Goal: Transaction & Acquisition: Subscribe to service/newsletter

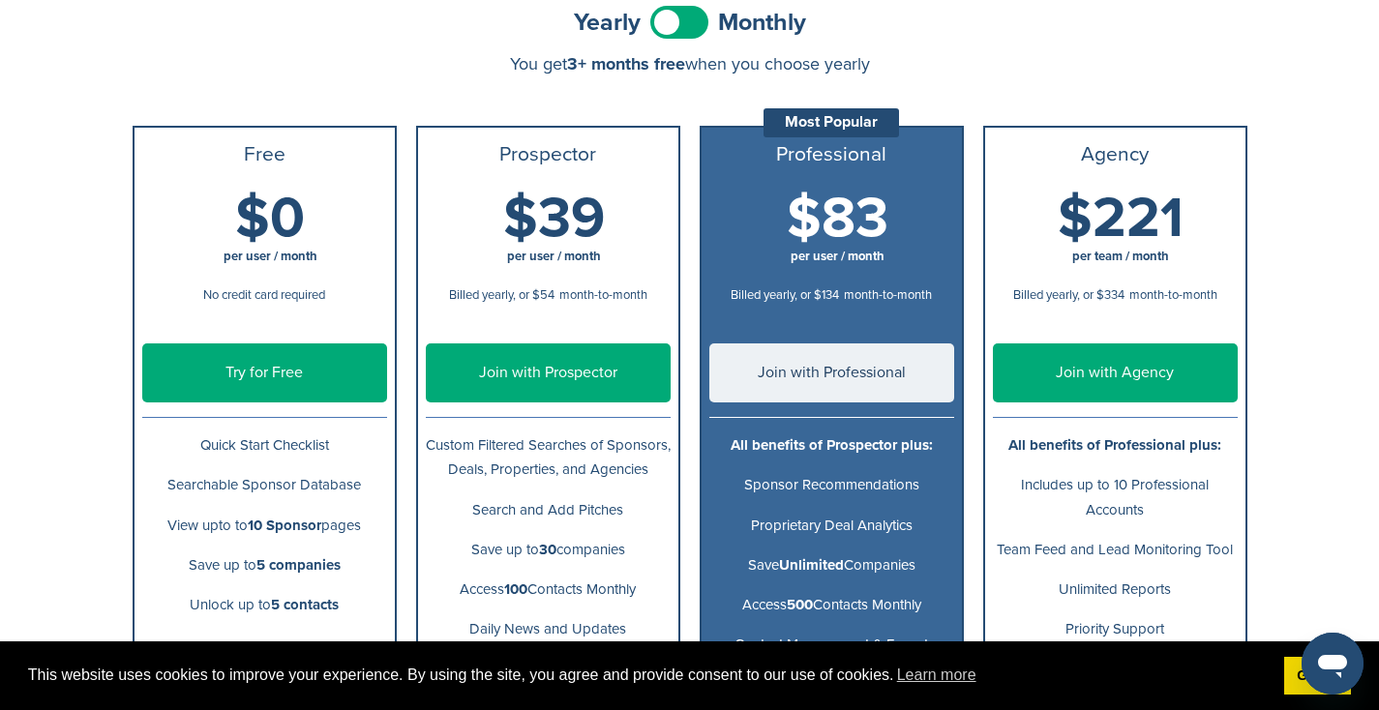
scroll to position [237, 0]
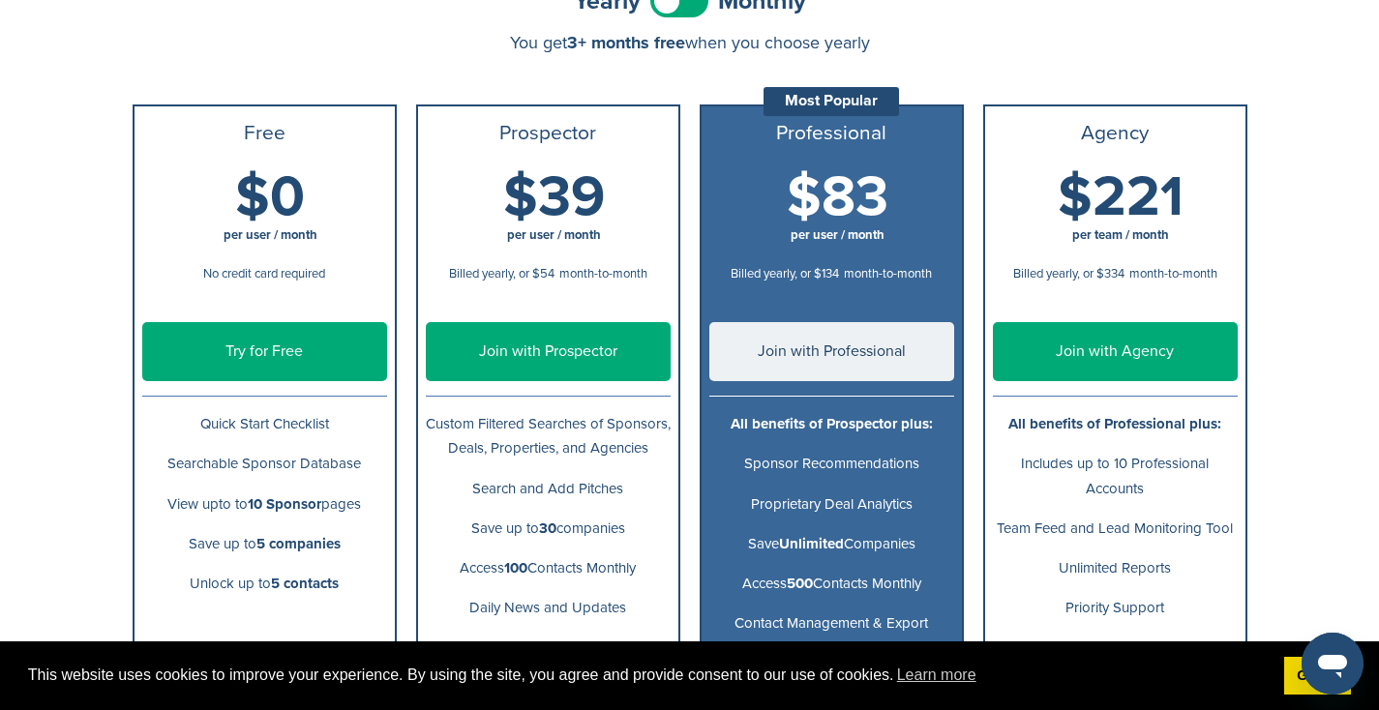
click at [340, 354] on link "Try for Free" at bounding box center [264, 351] width 245 height 59
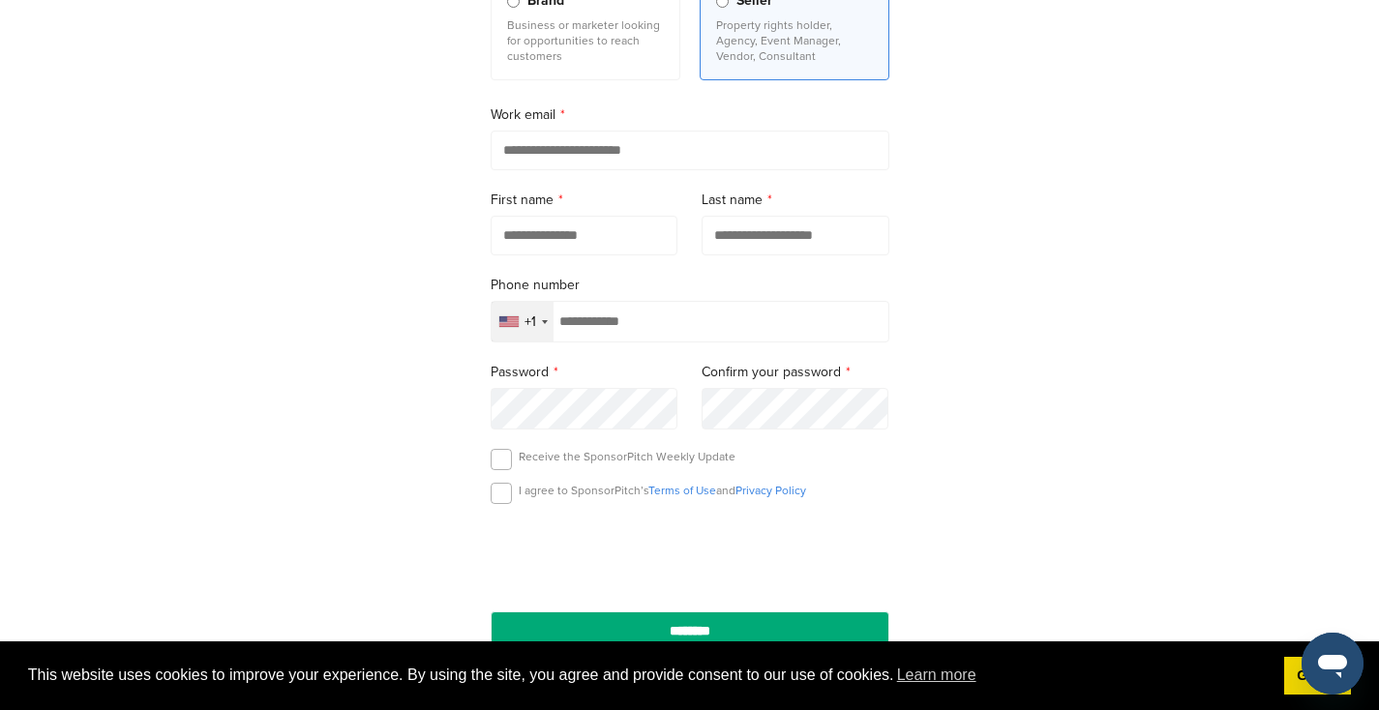
scroll to position [259, 0]
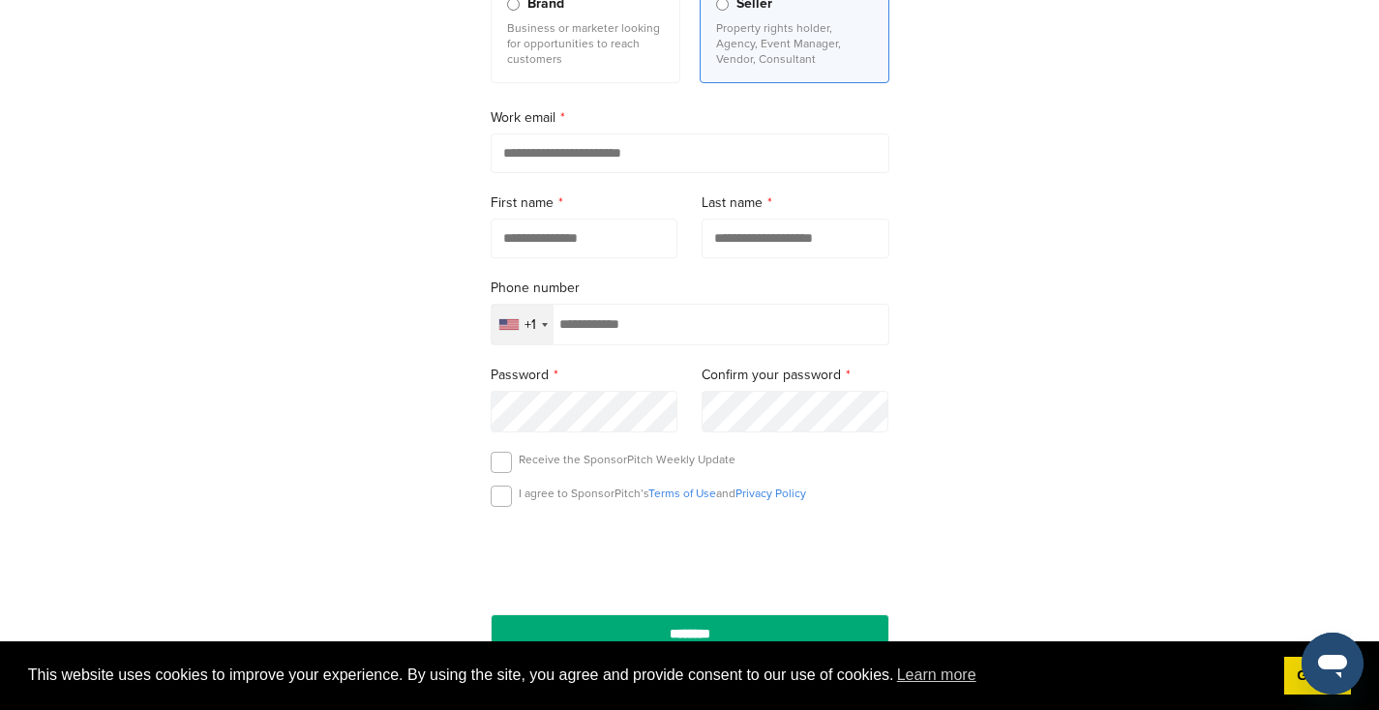
click at [621, 150] on input "email" at bounding box center [689, 153] width 399 height 40
type input "**********"
click at [608, 229] on input "text" at bounding box center [584, 239] width 188 height 40
type input "*******"
click at [789, 247] on input "text" at bounding box center [795, 239] width 188 height 40
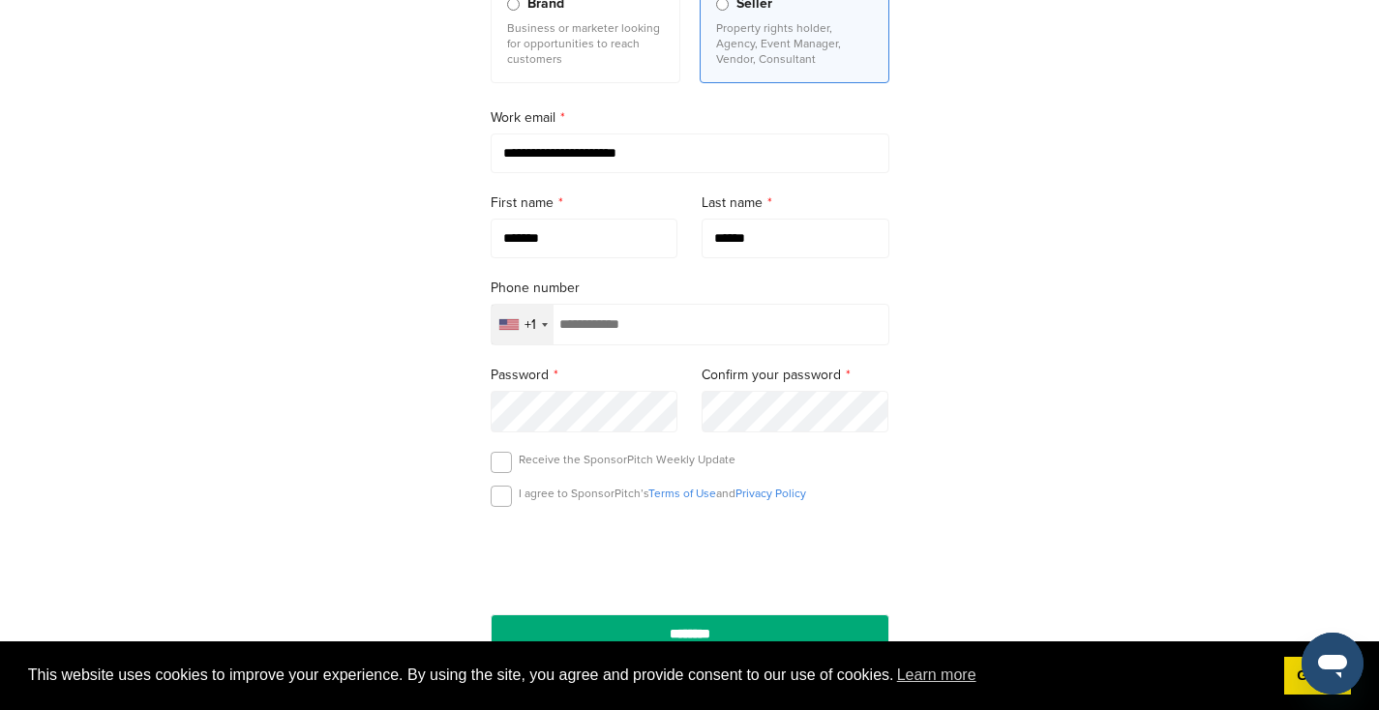
type input "******"
click at [726, 335] on input "tel" at bounding box center [689, 325] width 399 height 42
type input "**********"
click at [576, 497] on p "I agree to SponsorPitch’s Terms of Use and Privacy Policy" at bounding box center [662, 493] width 287 height 15
click at [496, 464] on label at bounding box center [500, 462] width 21 height 21
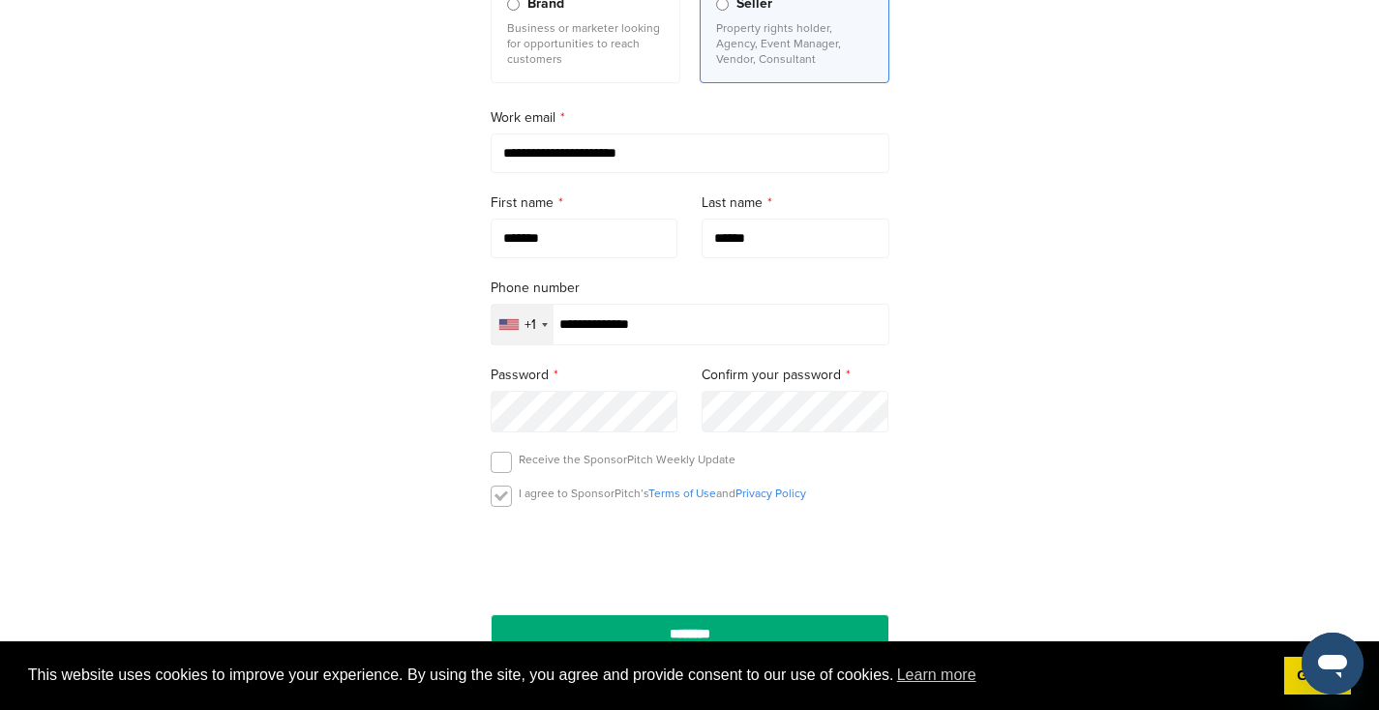
click at [496, 489] on label at bounding box center [500, 496] width 21 height 21
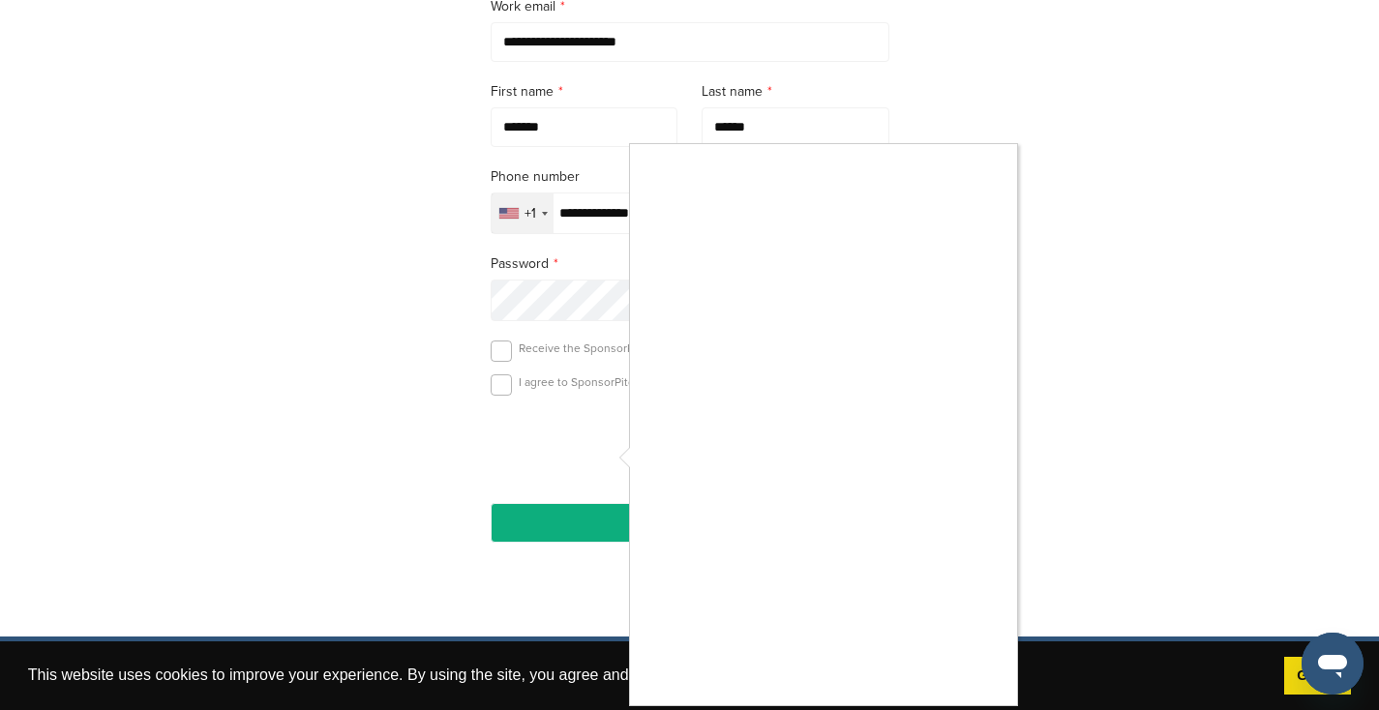
scroll to position [373, 0]
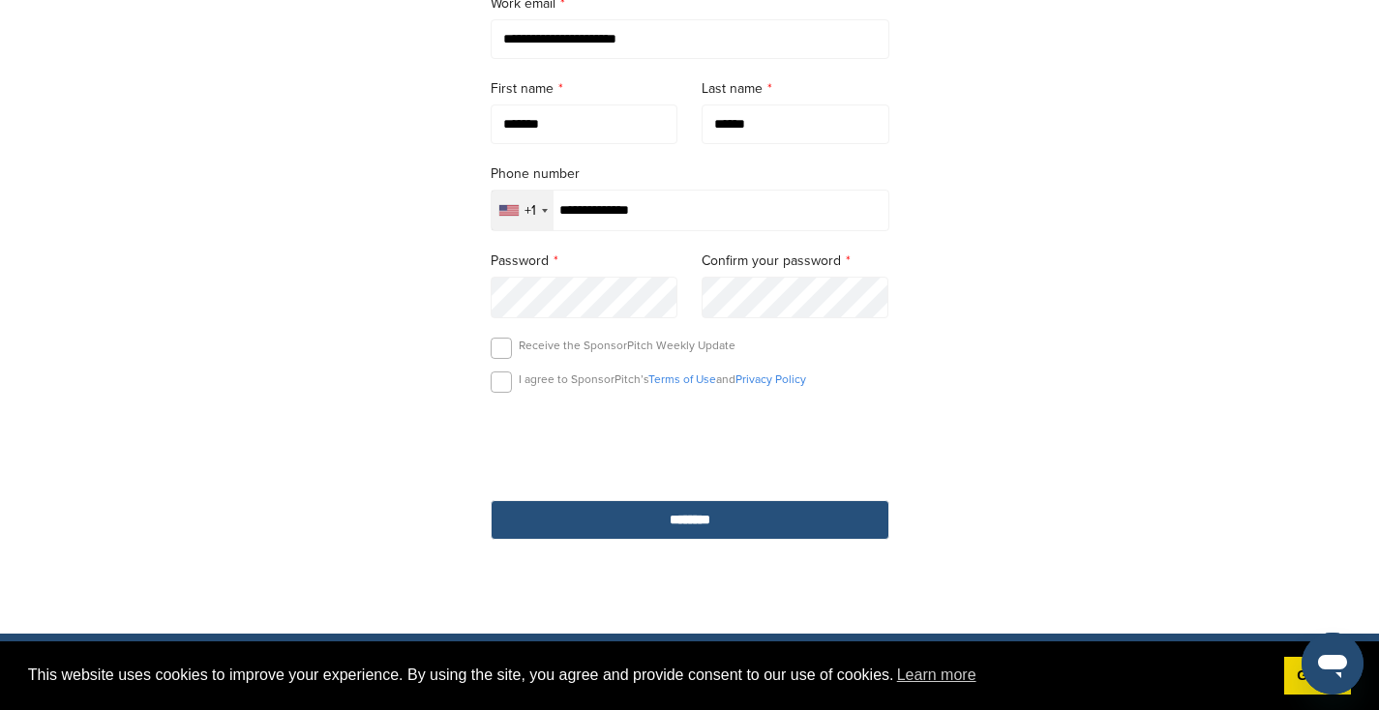
click at [656, 532] on input "********" at bounding box center [689, 520] width 399 height 40
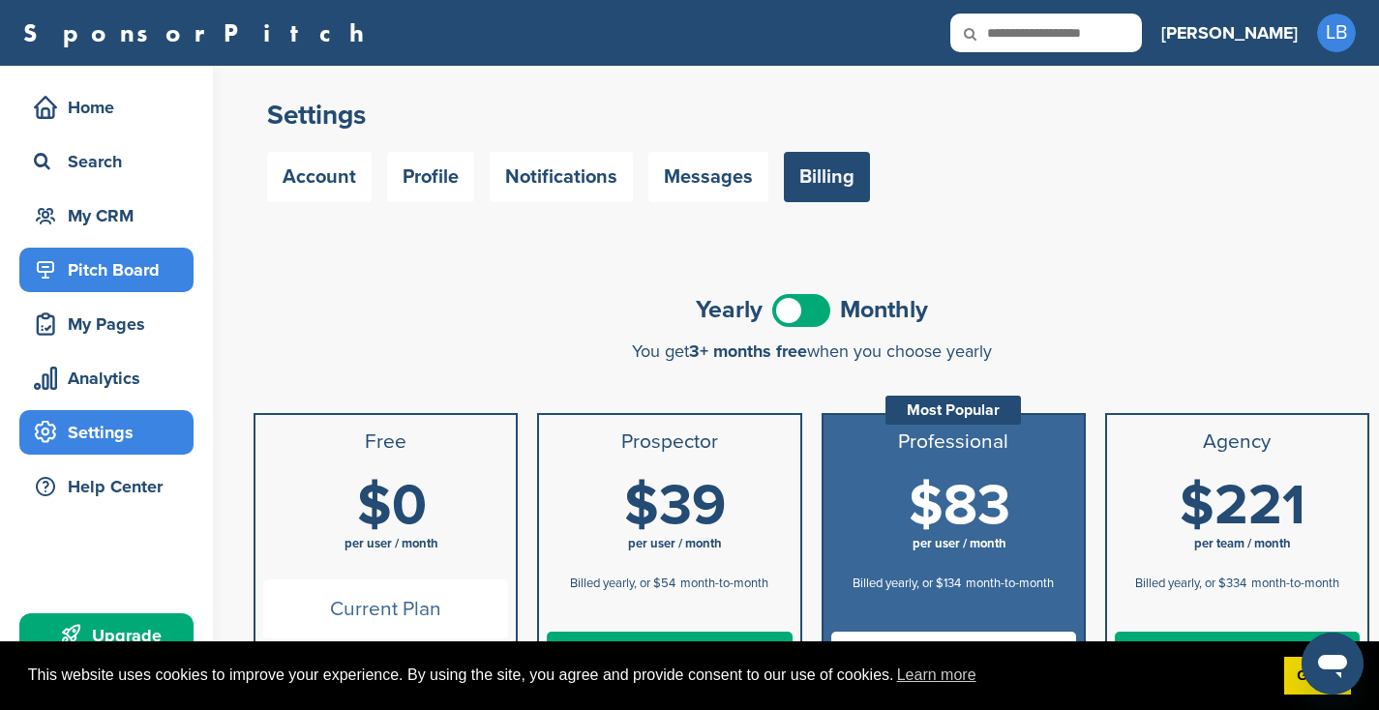
click at [136, 271] on div "Pitch Board" at bounding box center [111, 269] width 164 height 35
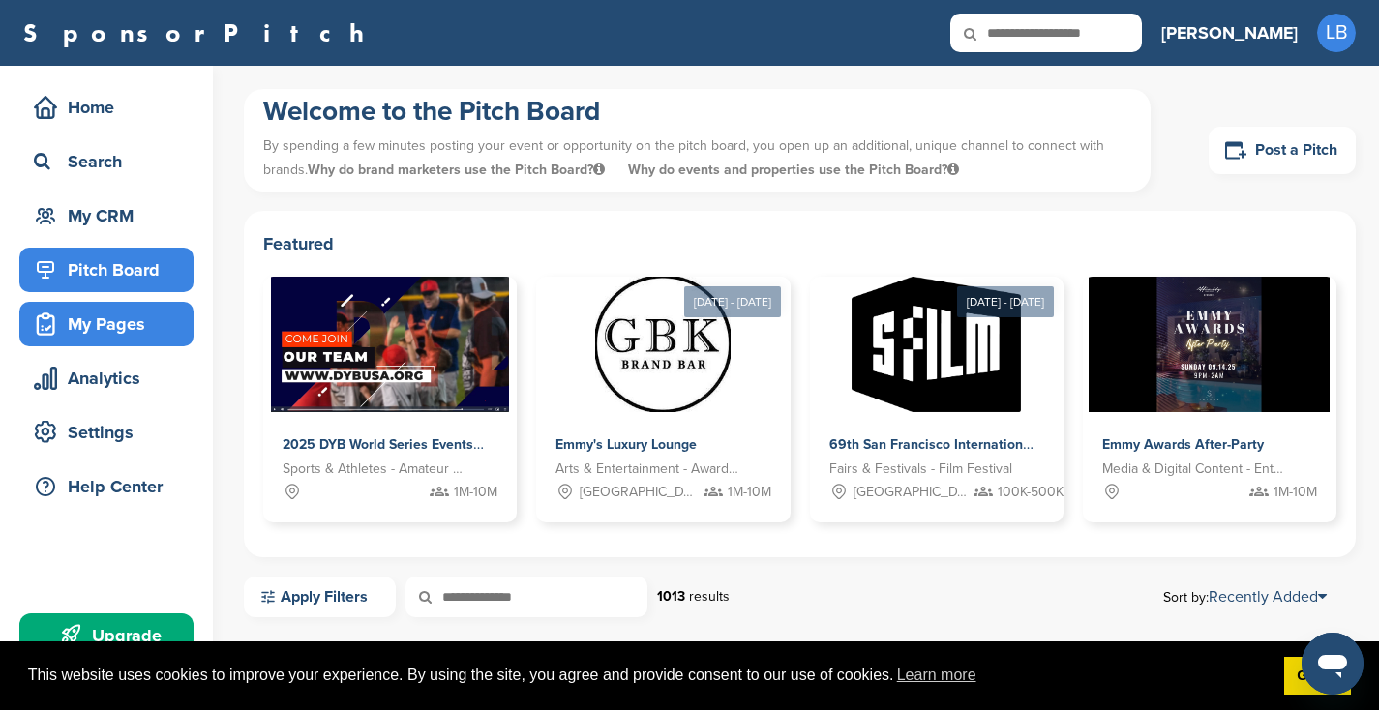
click at [107, 339] on div "My Pages" at bounding box center [111, 324] width 164 height 35
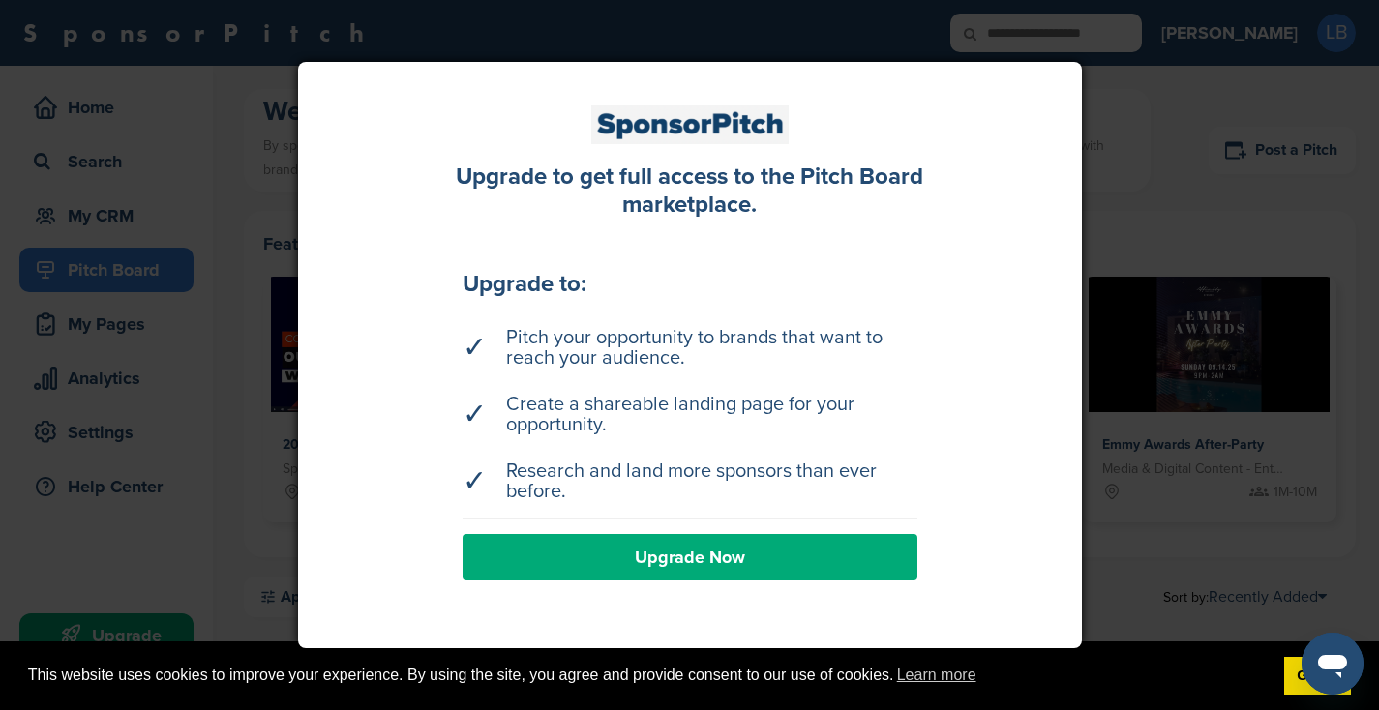
click at [216, 254] on div at bounding box center [689, 355] width 1379 height 710
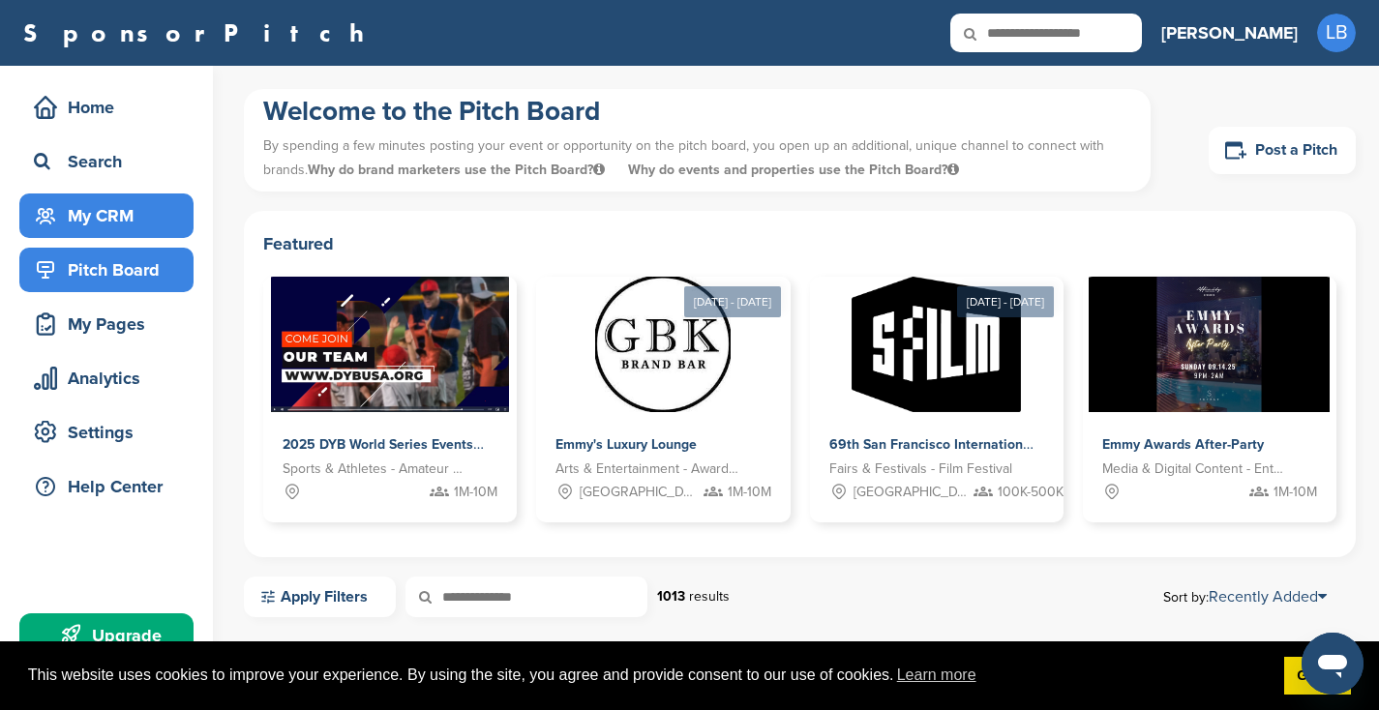
click at [154, 205] on div "My CRM" at bounding box center [111, 215] width 164 height 35
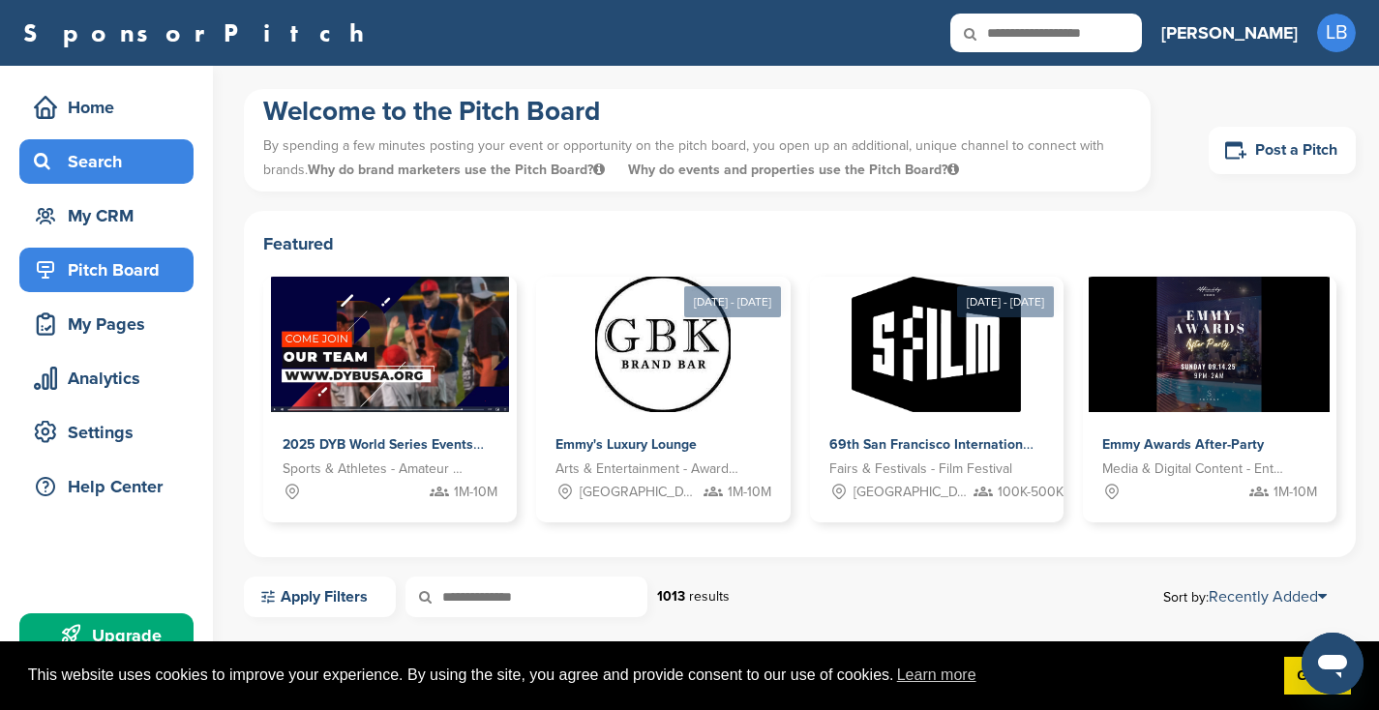
click at [154, 163] on div "Search" at bounding box center [111, 161] width 164 height 35
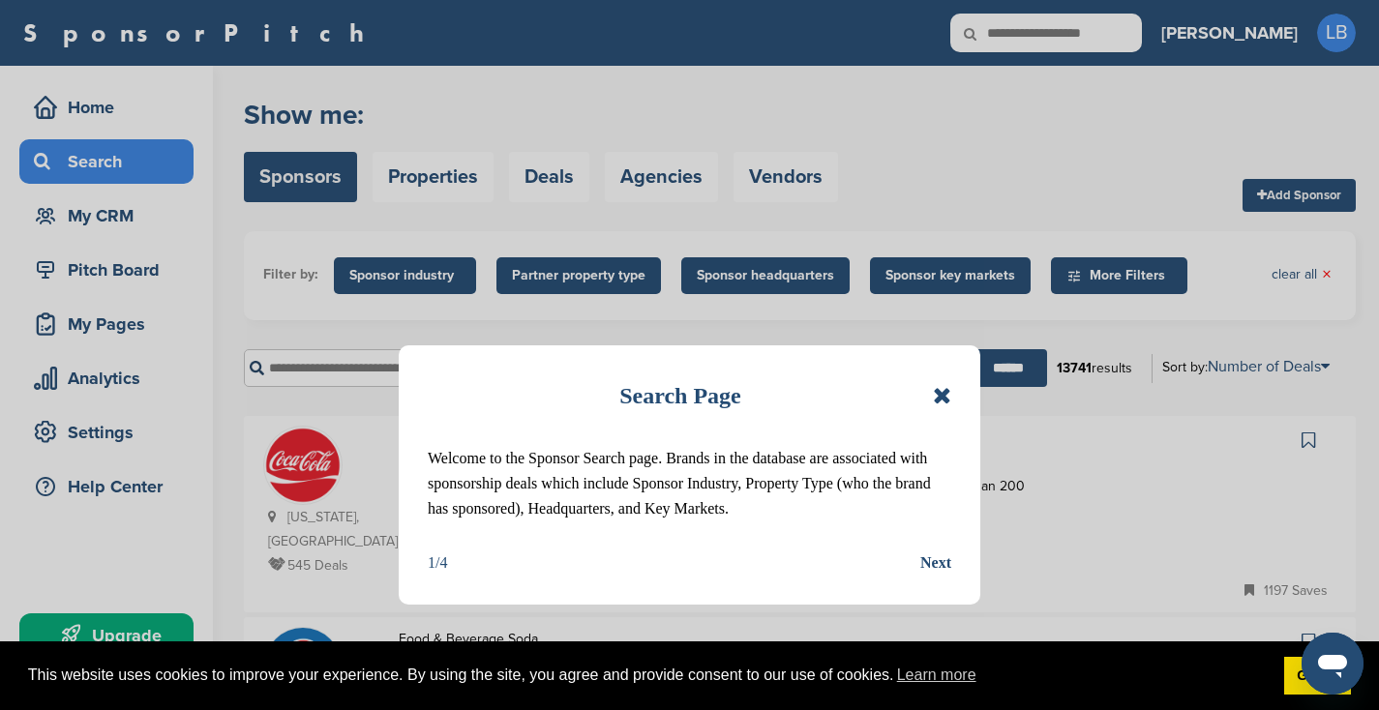
click at [947, 400] on icon at bounding box center [942, 395] width 18 height 23
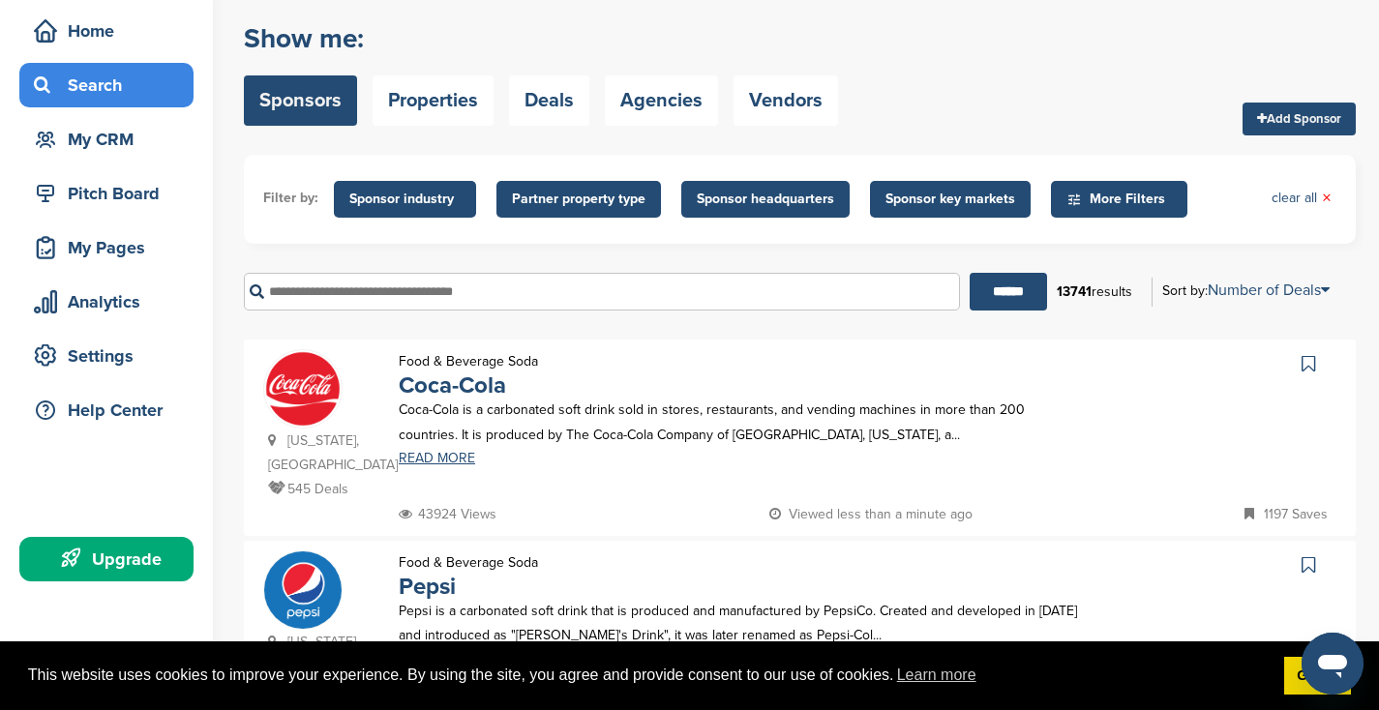
scroll to position [74, 0]
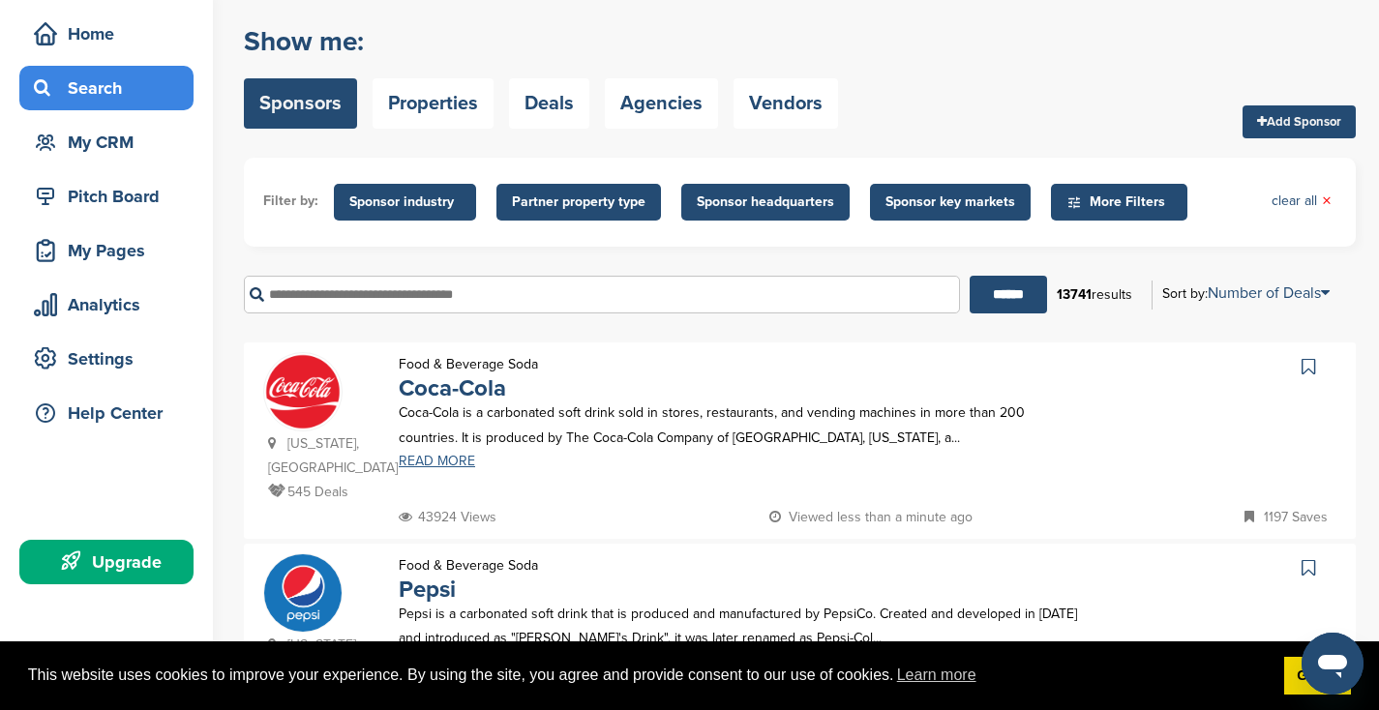
click at [445, 460] on link "READ MORE" at bounding box center [738, 462] width 679 height 14
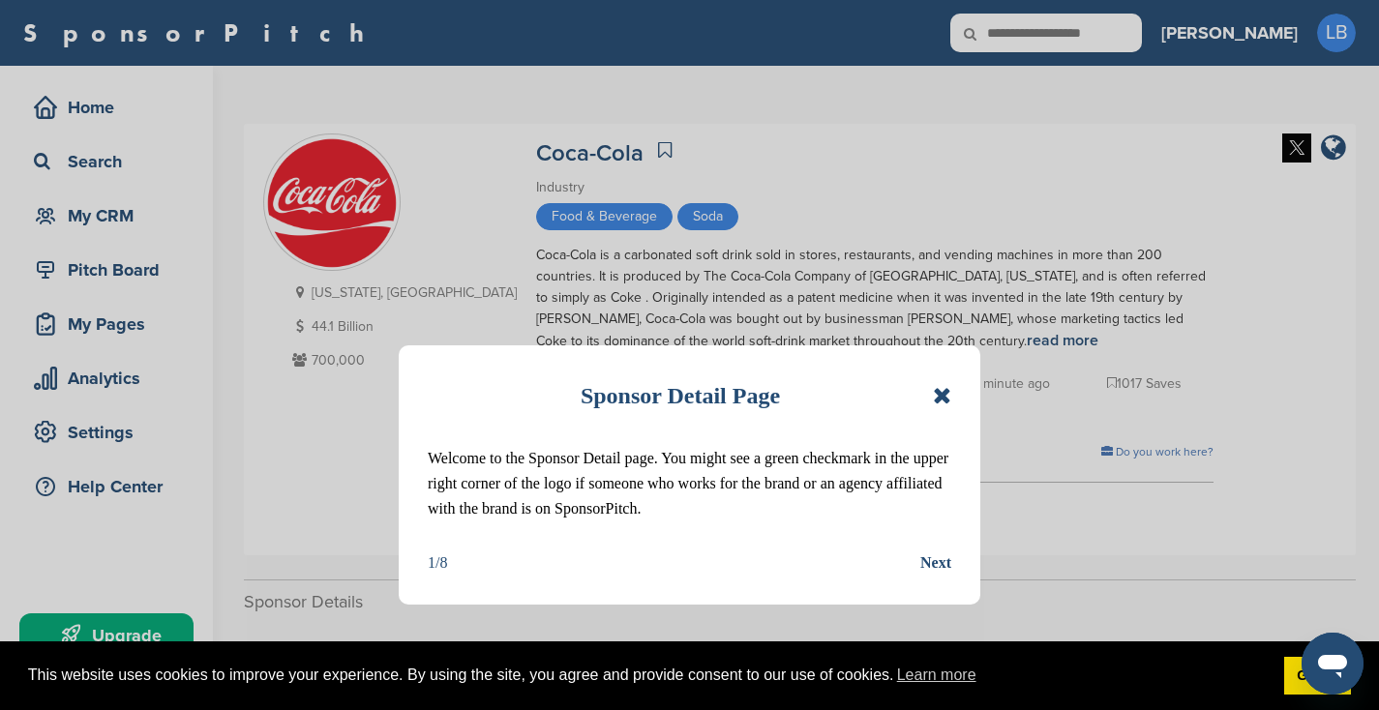
click at [942, 394] on icon at bounding box center [942, 395] width 18 height 23
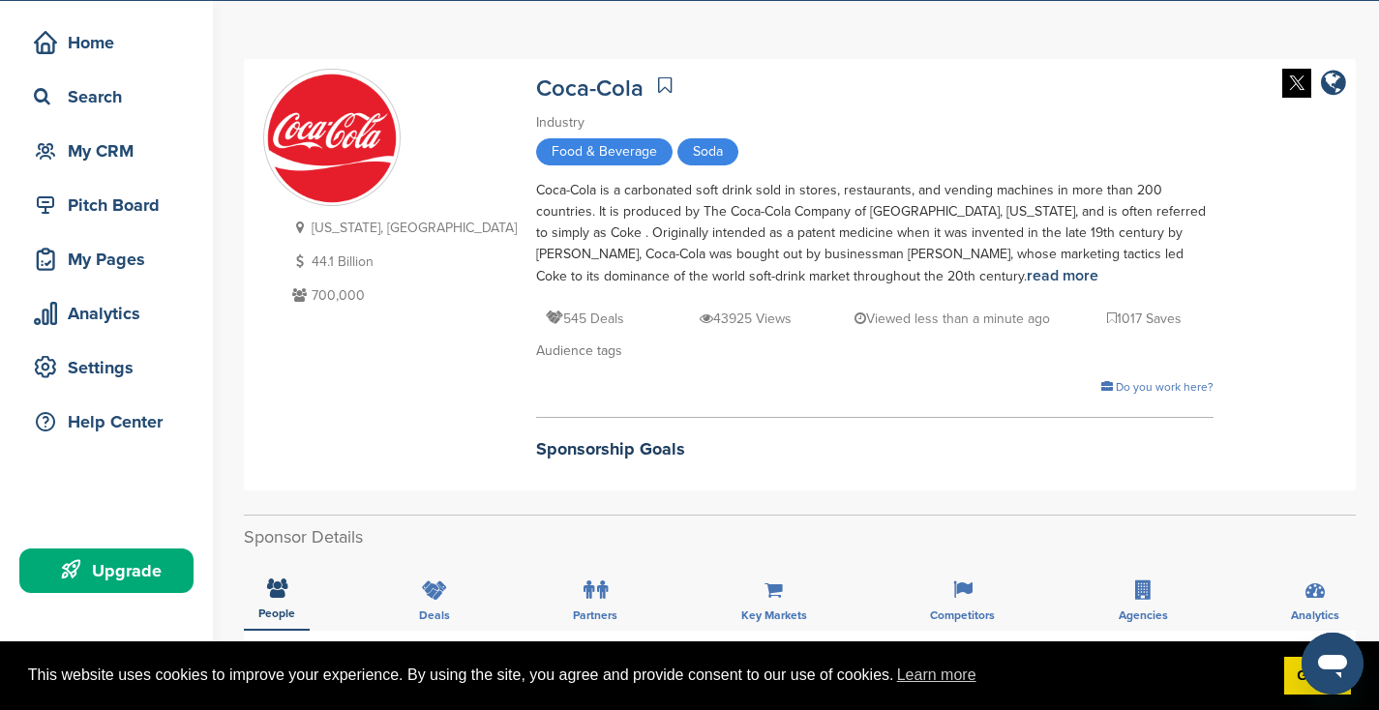
scroll to position [66, 0]
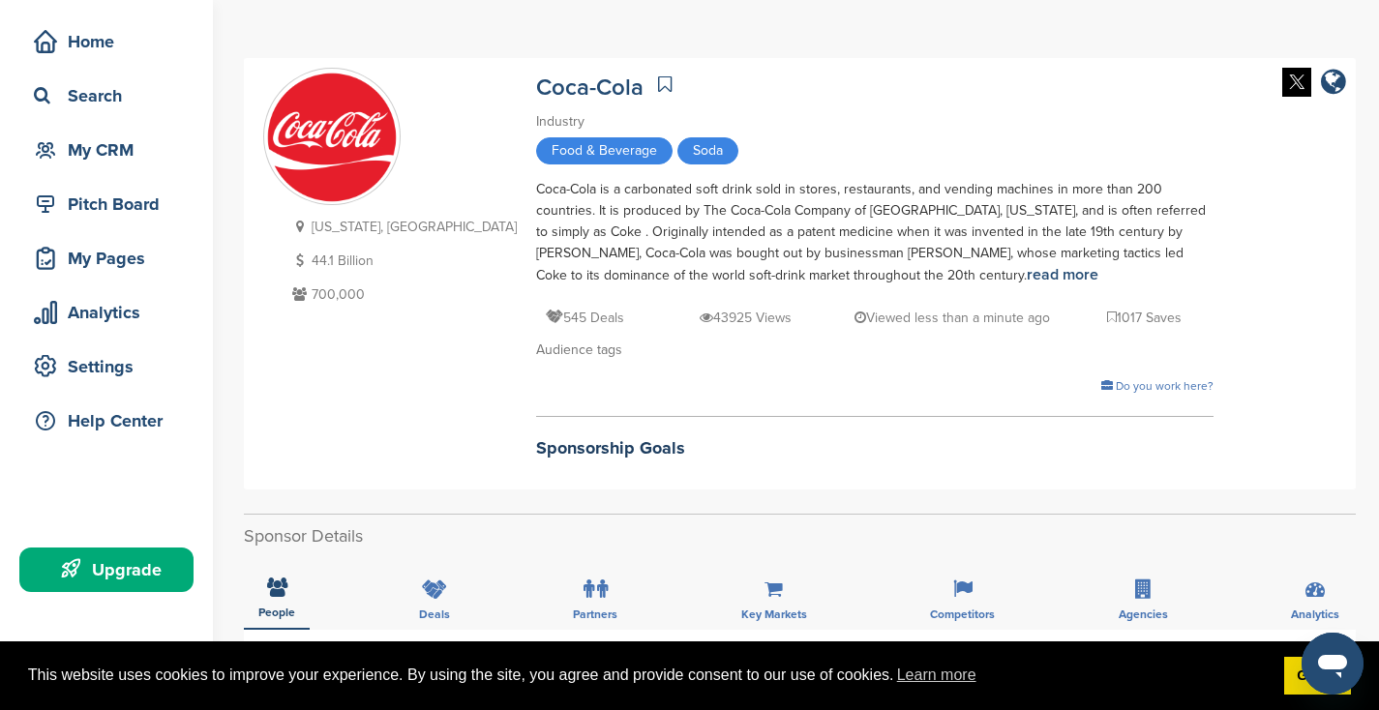
click at [542, 448] on h2 "Sponsorship Goals" at bounding box center [874, 448] width 677 height 26
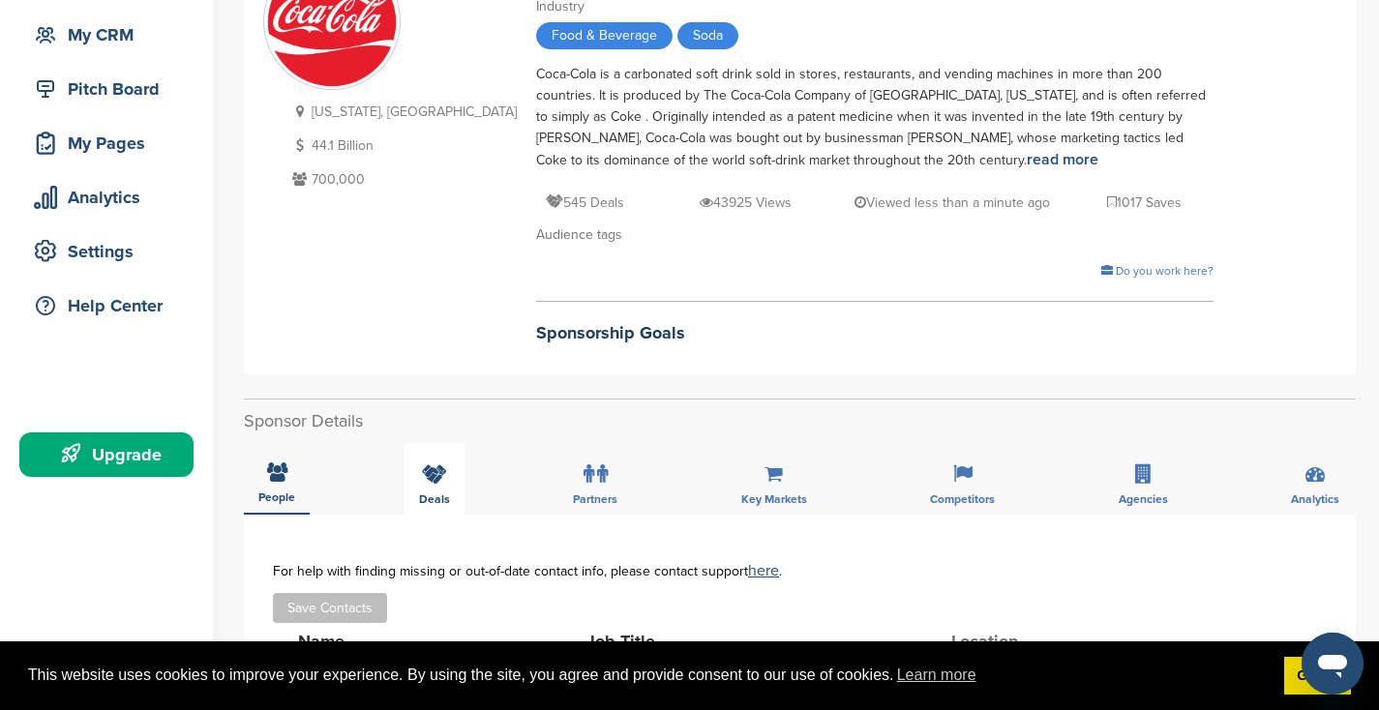
click at [427, 488] on div "Deals" at bounding box center [434, 479] width 60 height 72
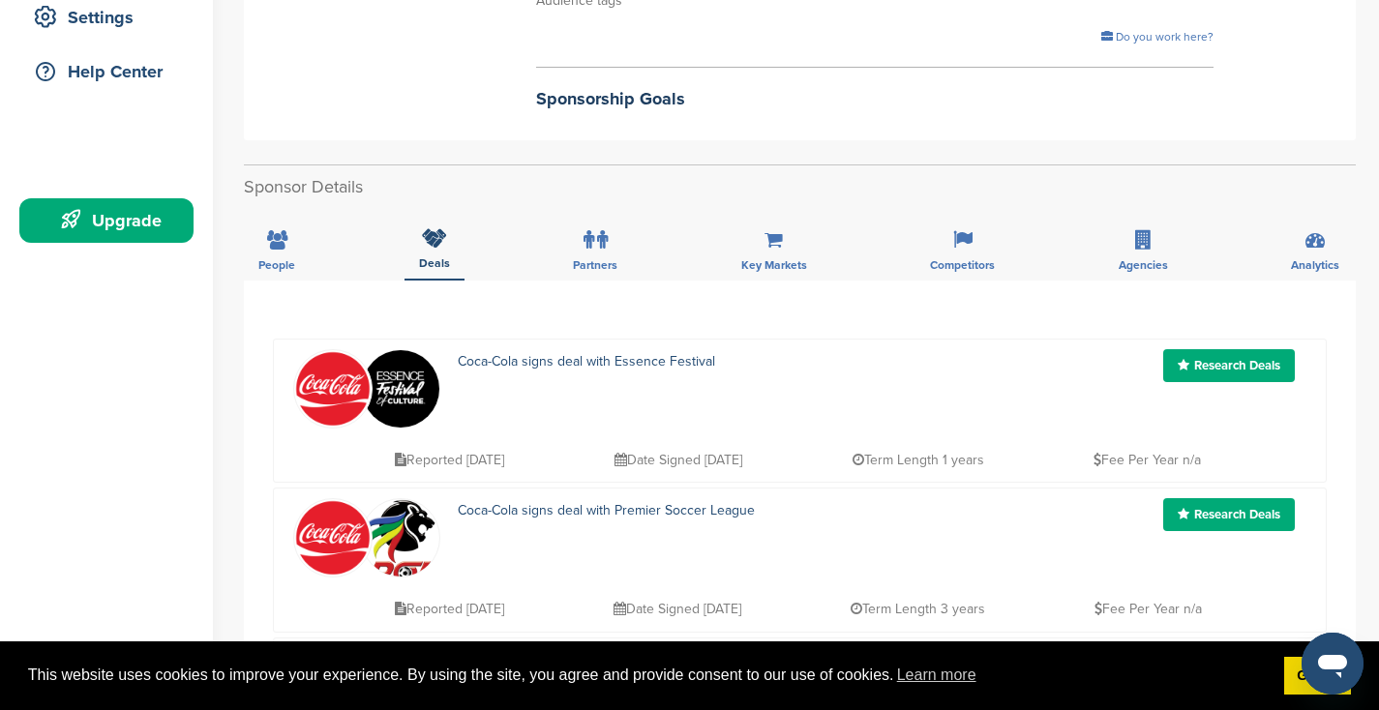
scroll to position [402, 0]
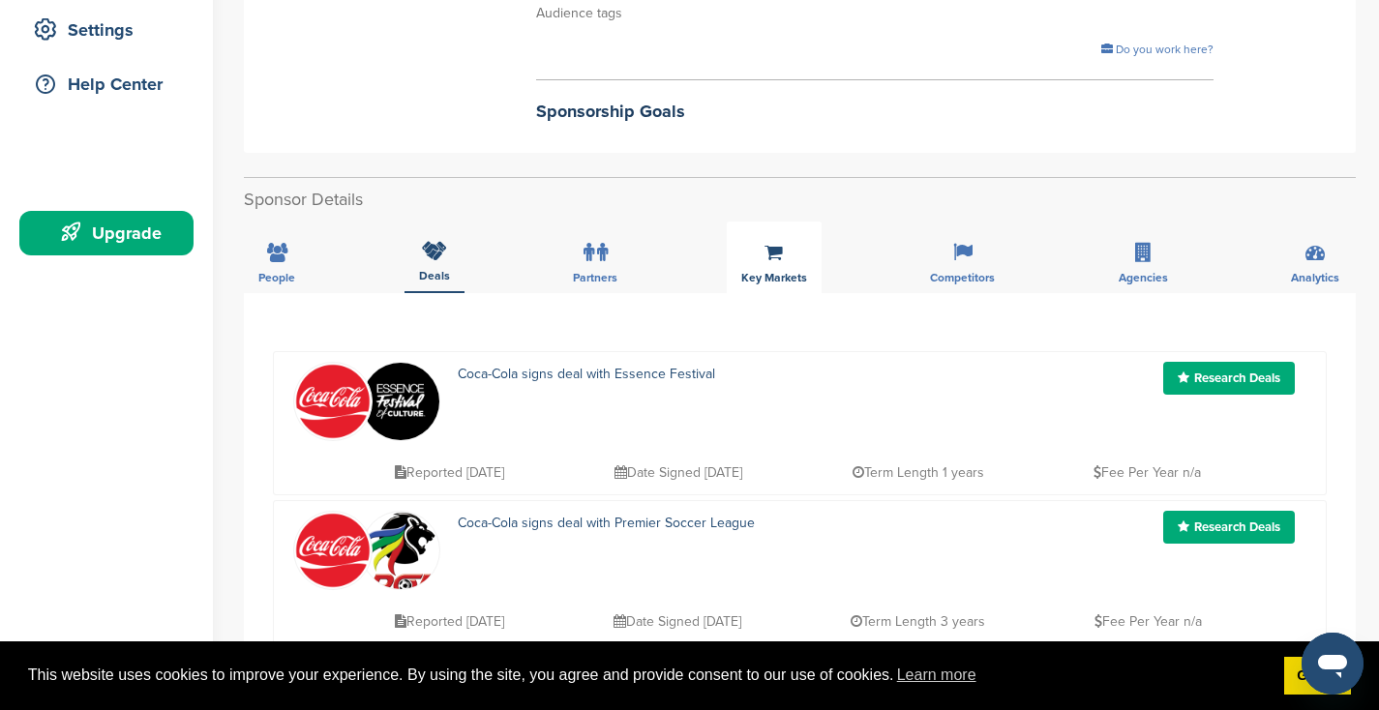
click at [761, 266] on div "Key Markets" at bounding box center [773, 258] width 95 height 72
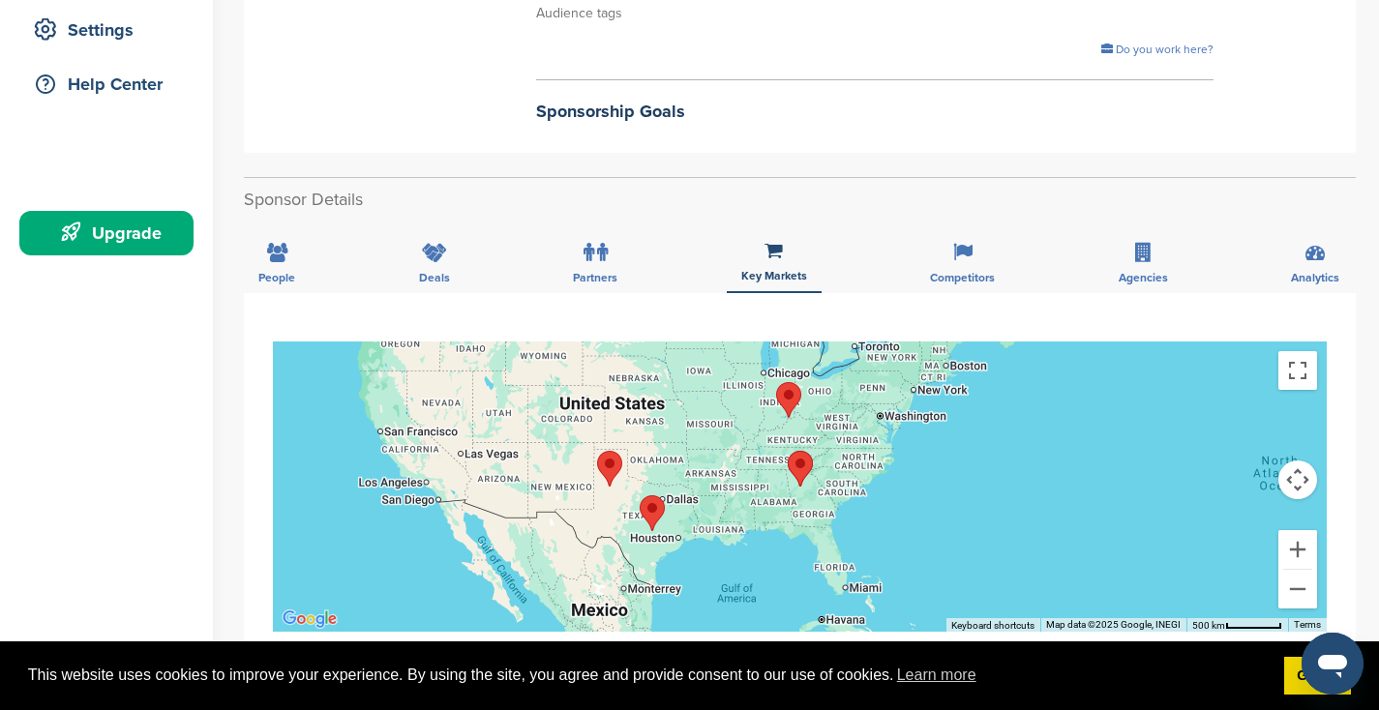
click at [776, 382] on area "Madison" at bounding box center [776, 382] width 0 height 0
click at [954, 276] on span "Competitors" at bounding box center [962, 278] width 65 height 12
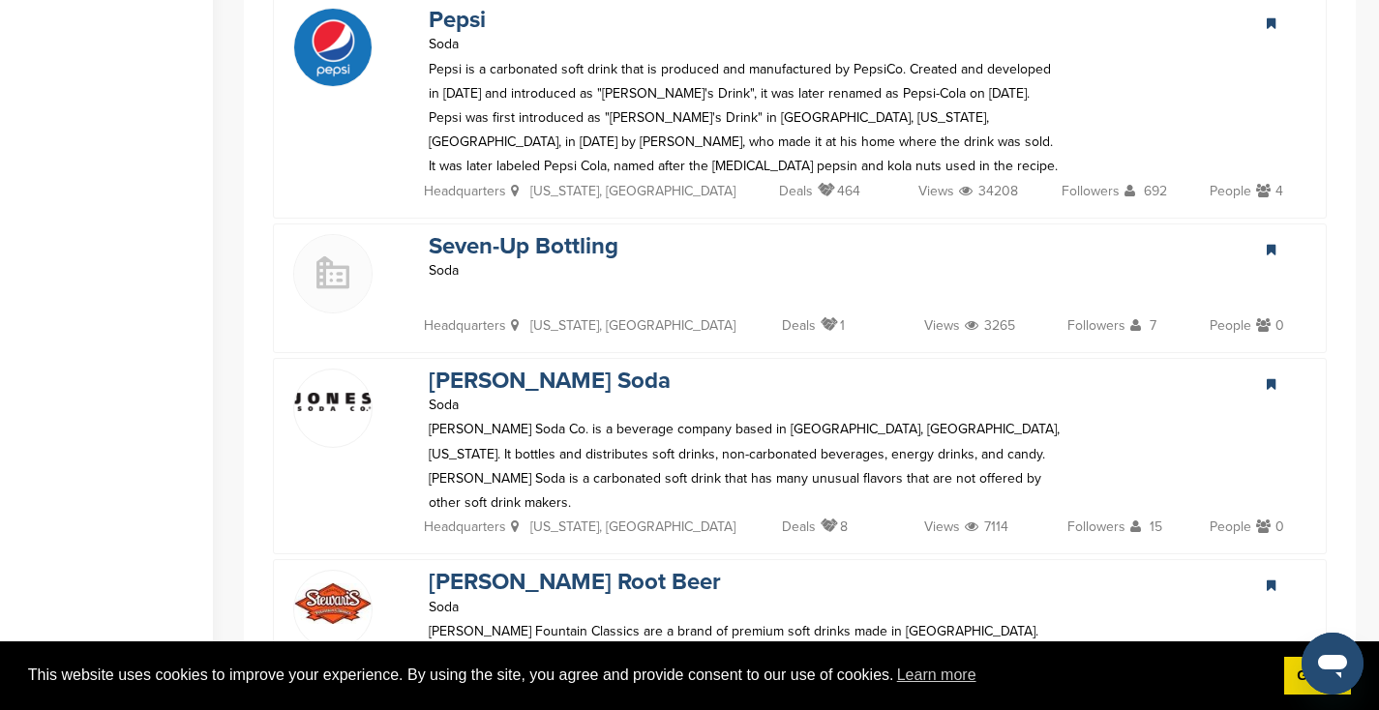
scroll to position [0, 0]
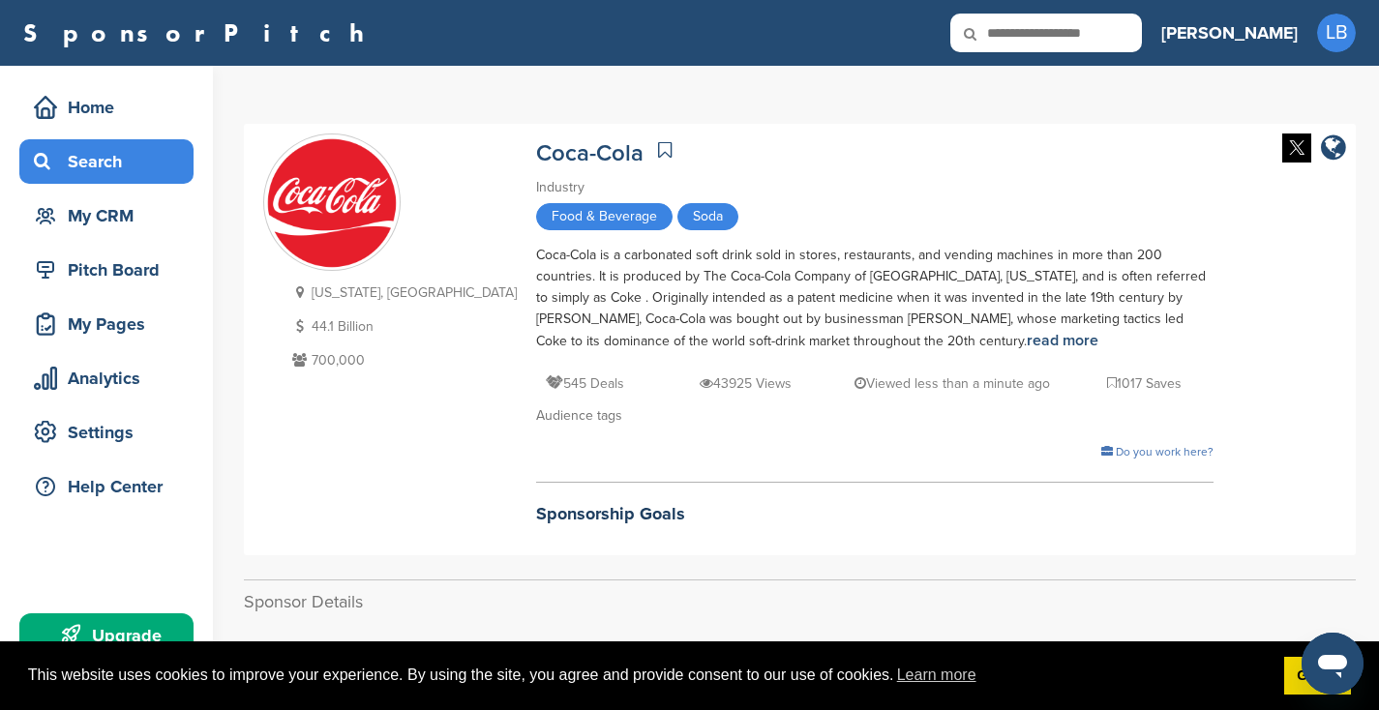
click at [107, 159] on div "Search" at bounding box center [111, 161] width 164 height 35
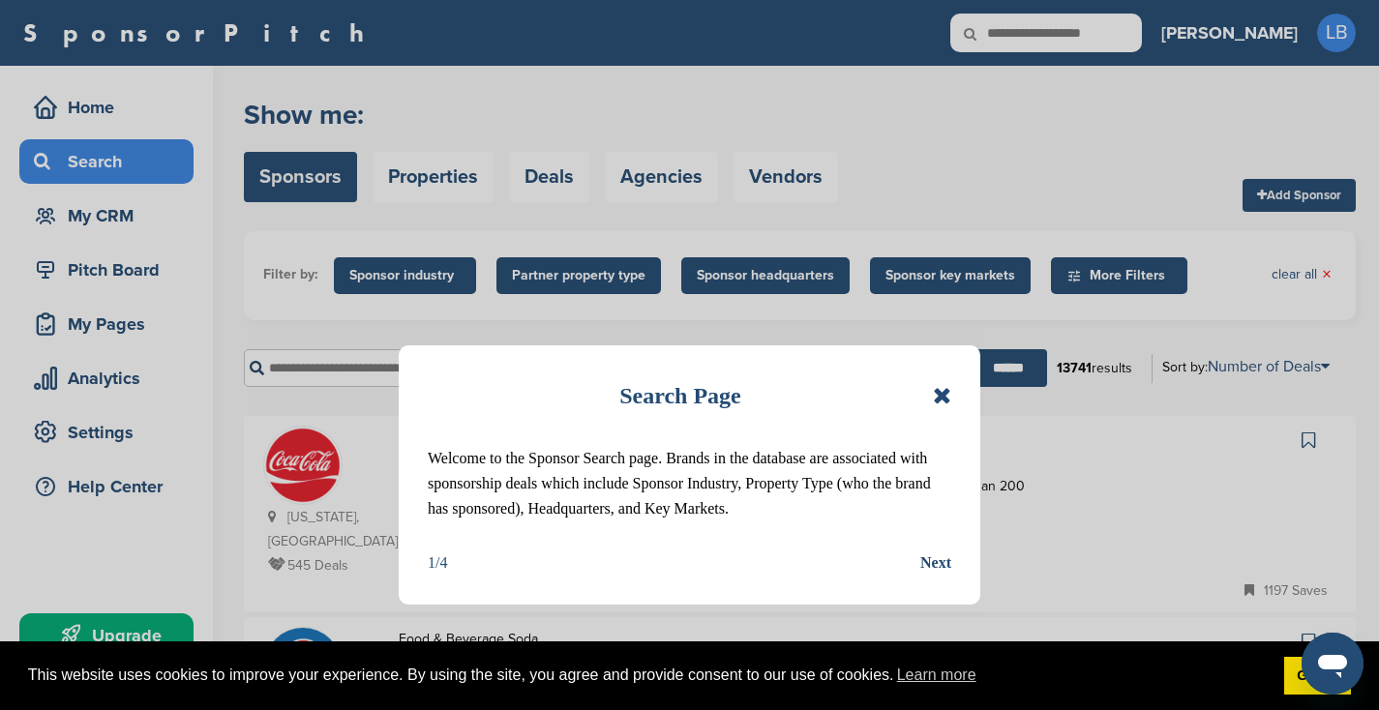
click at [939, 384] on icon at bounding box center [942, 395] width 18 height 23
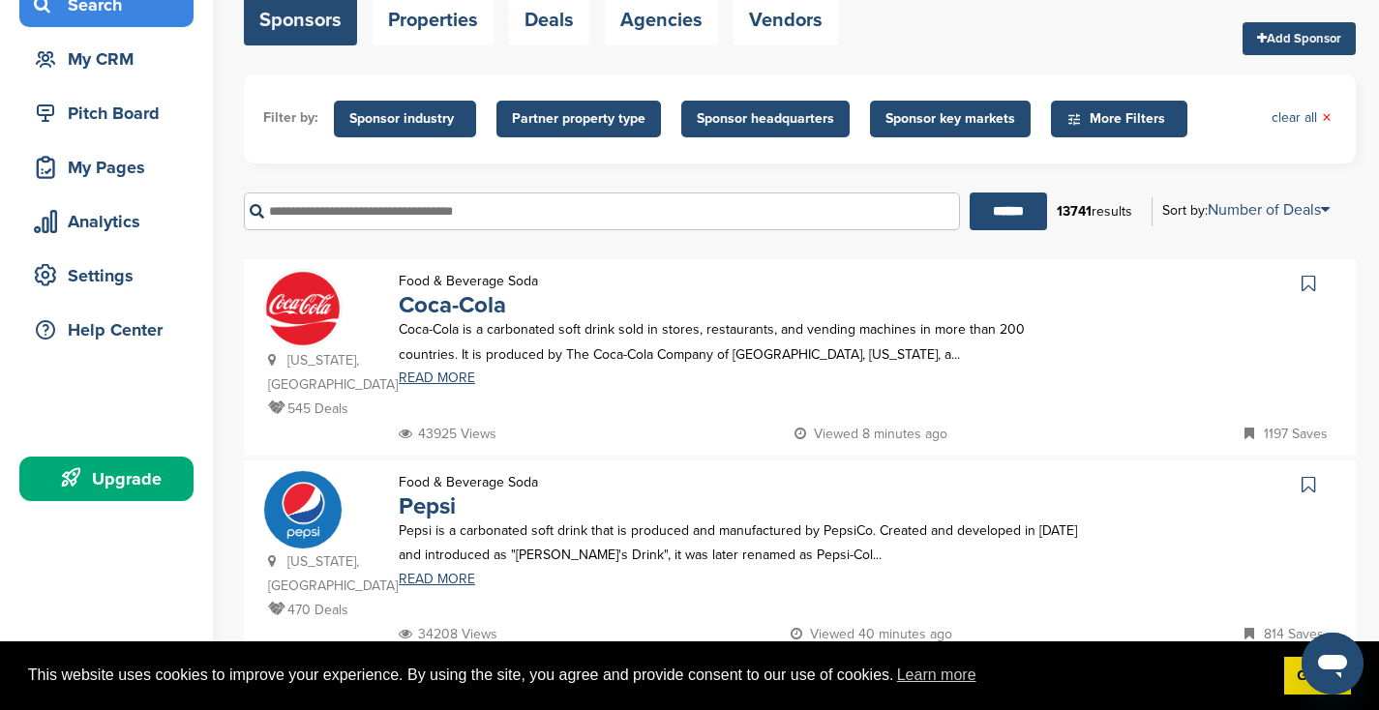
scroll to position [159, 0]
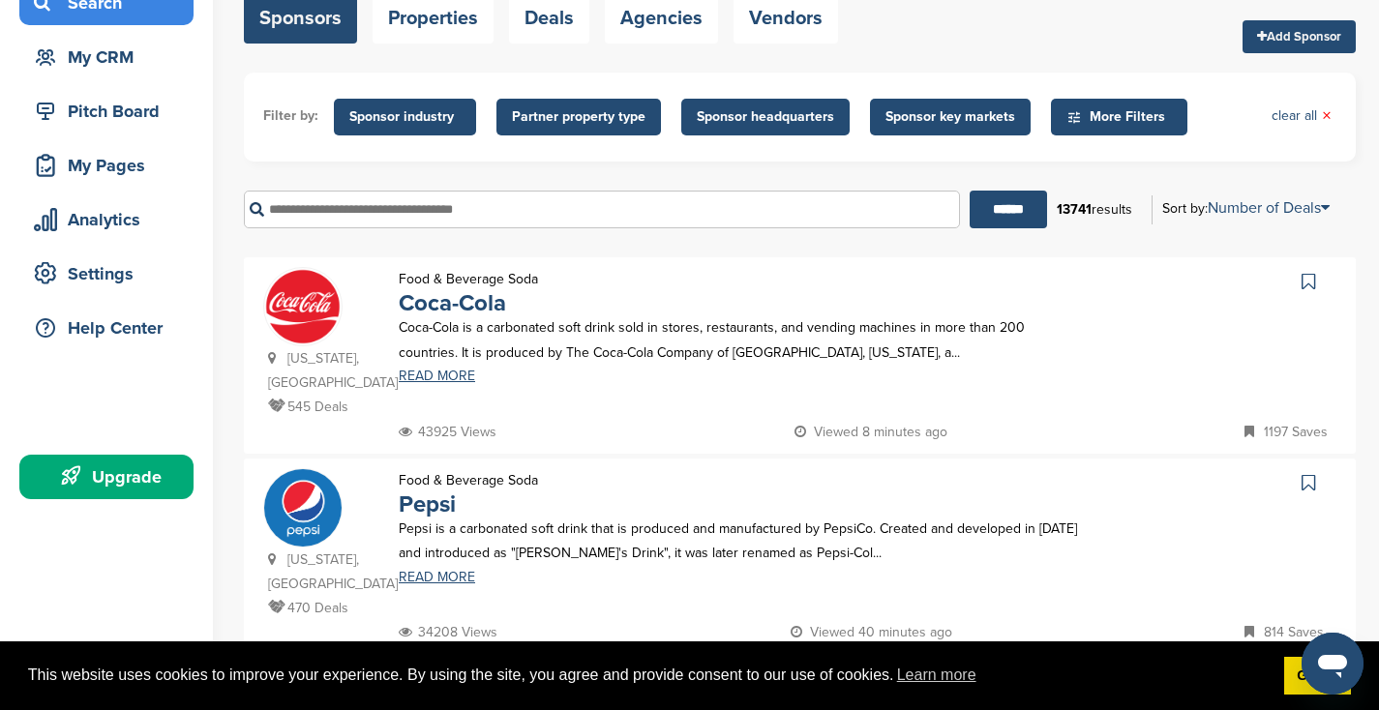
click at [425, 125] on span "Sponsor industry" at bounding box center [404, 116] width 111 height 21
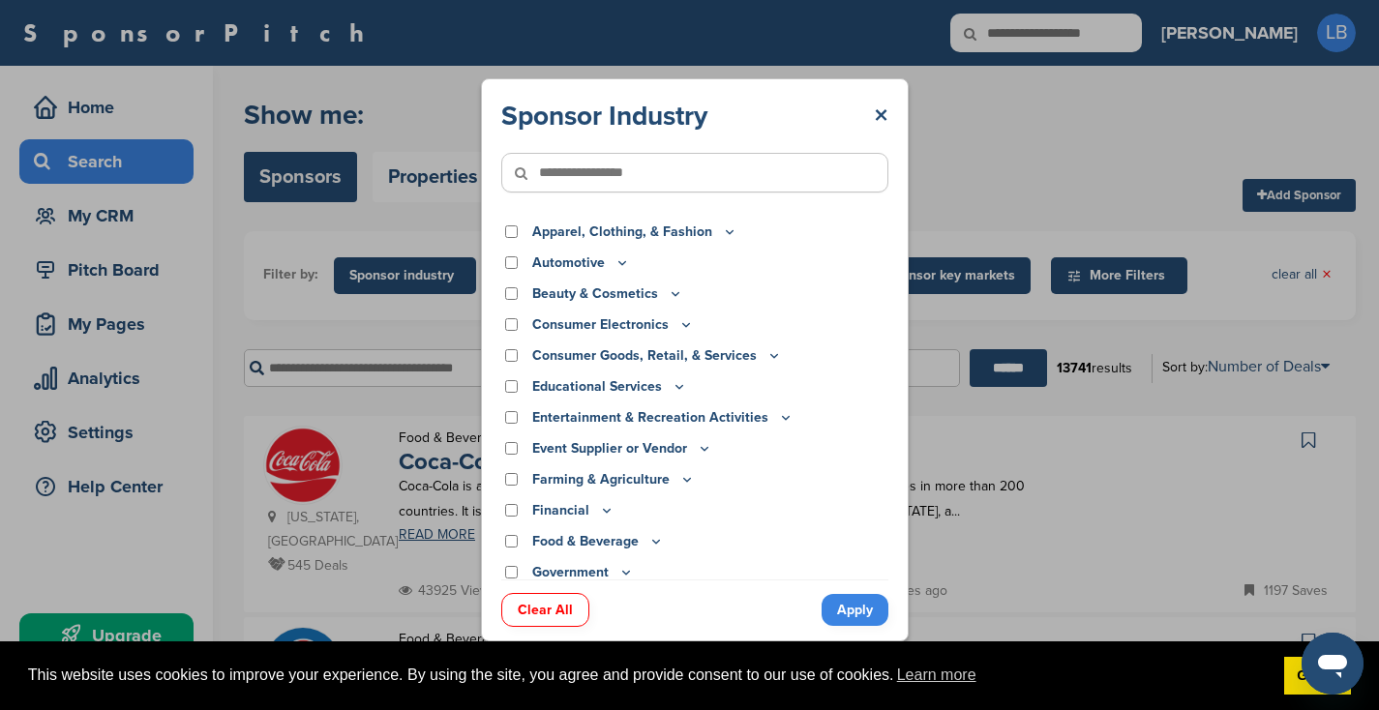
scroll to position [534, 0]
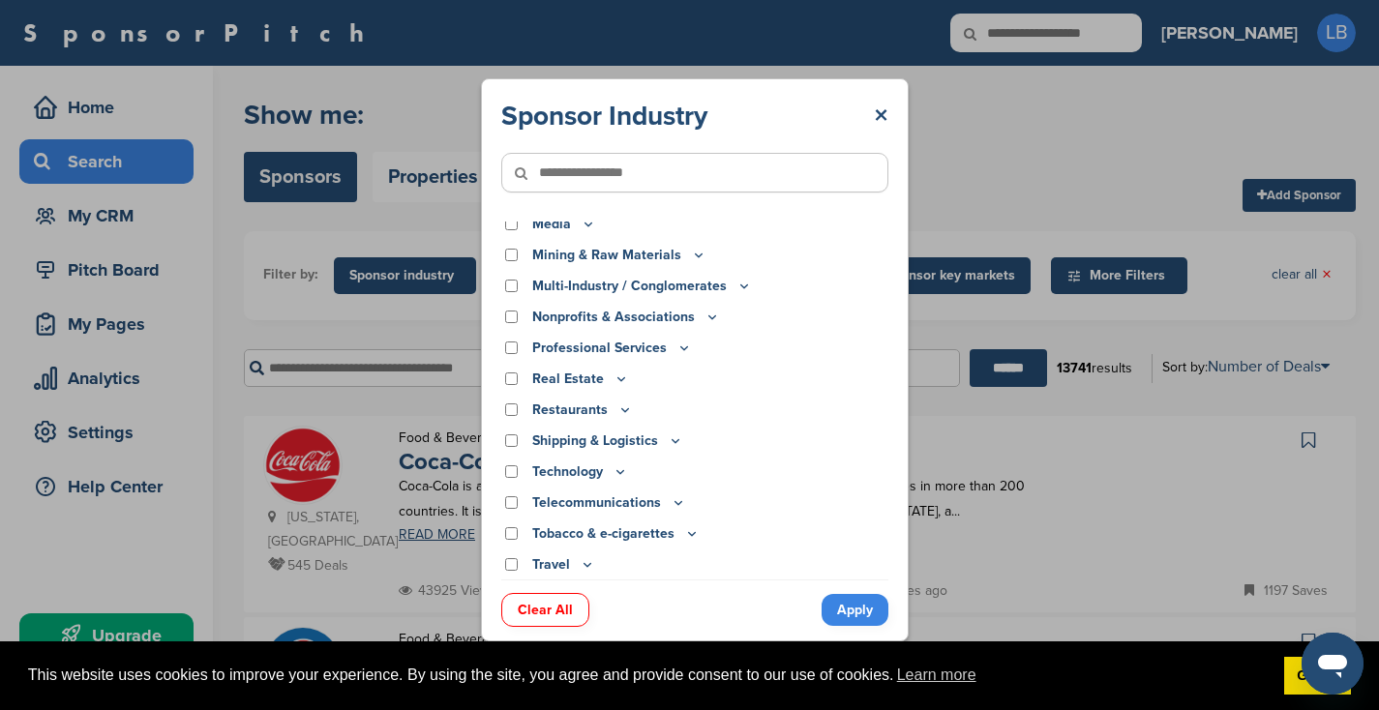
click at [918, 228] on div "Sponsor Industry × Apparel, Clothing, & Fashion Accessories Athletic Apparel & …" at bounding box center [694, 360] width 1388 height 720
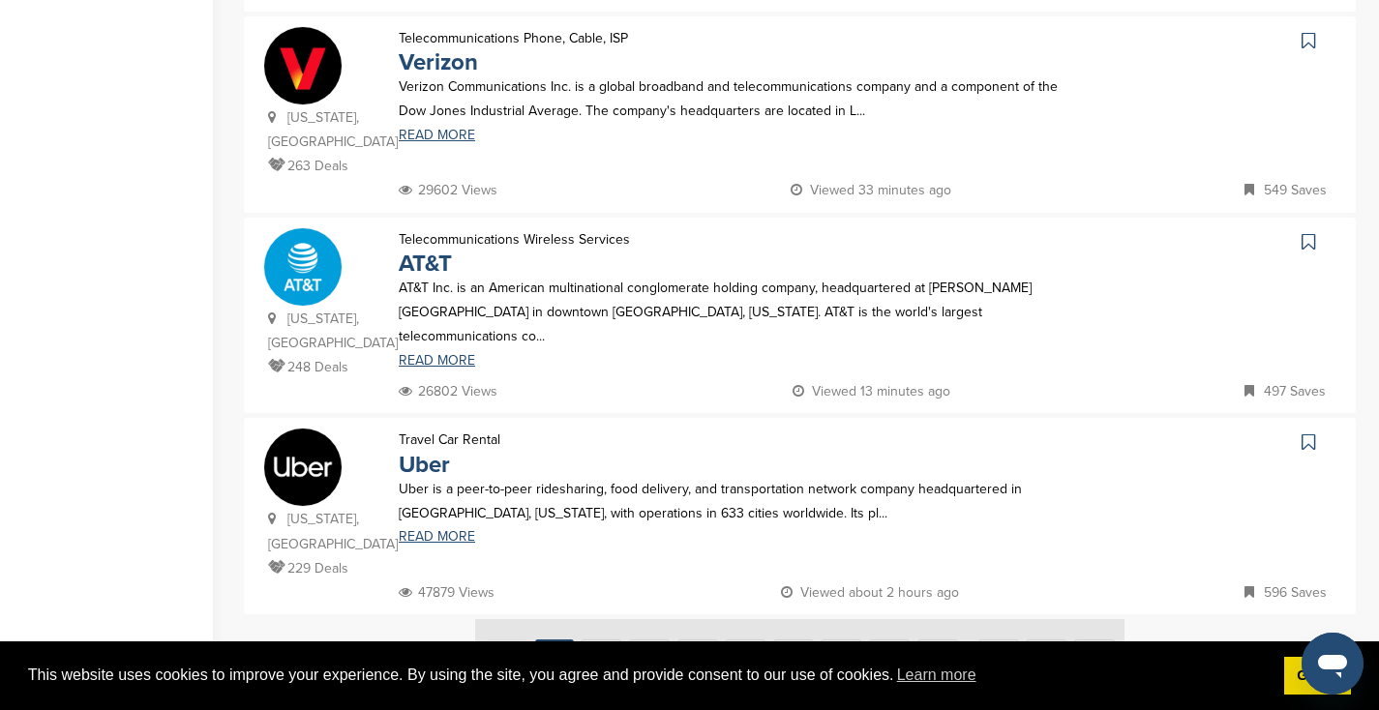
scroll to position [1809, 0]
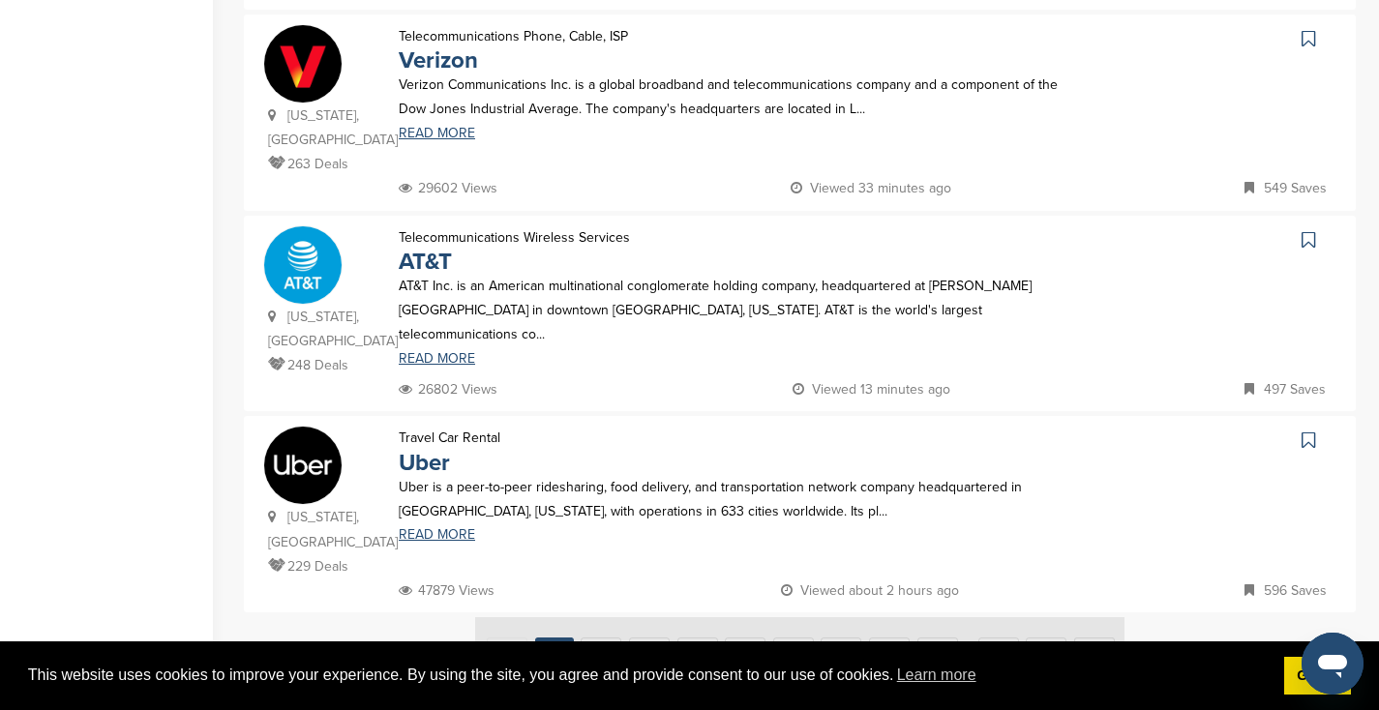
click at [598, 617] on img at bounding box center [799, 653] width 649 height 73
click at [589, 617] on img at bounding box center [799, 653] width 649 height 73
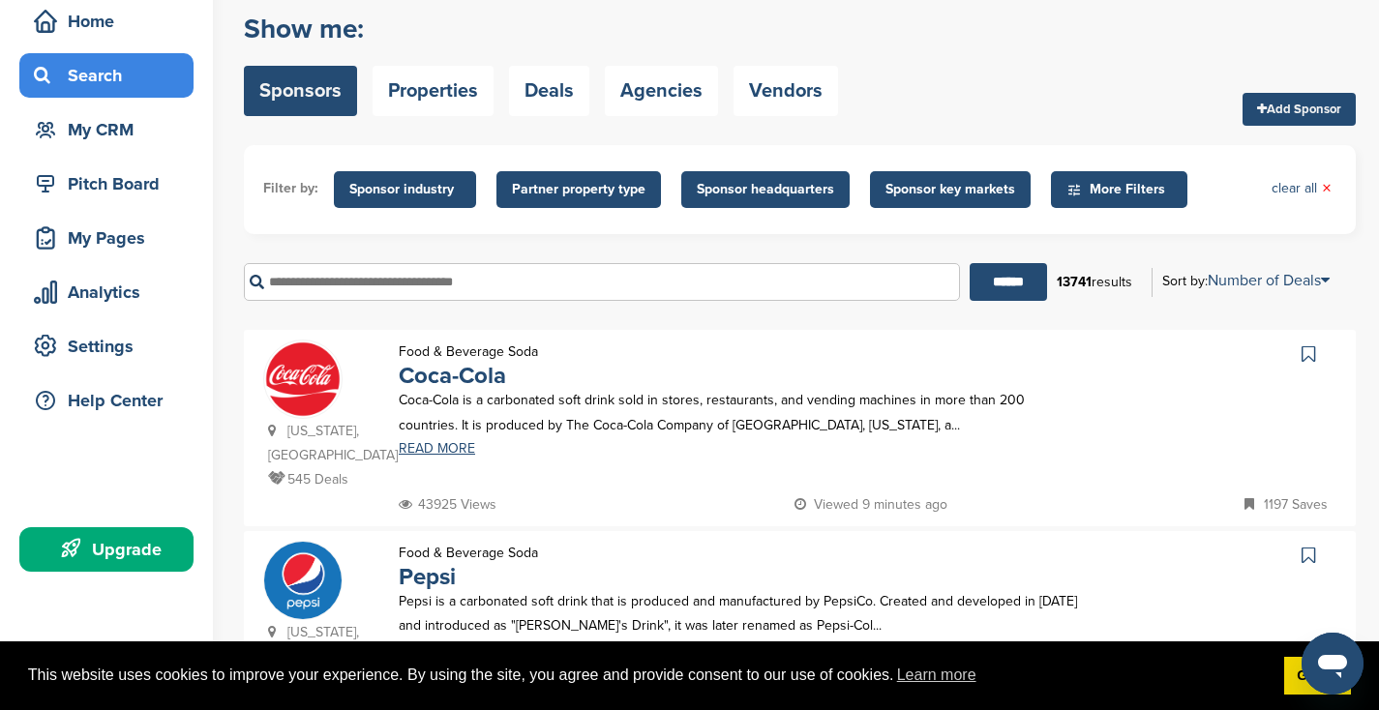
scroll to position [0, 0]
